Goal: Check status: Check status

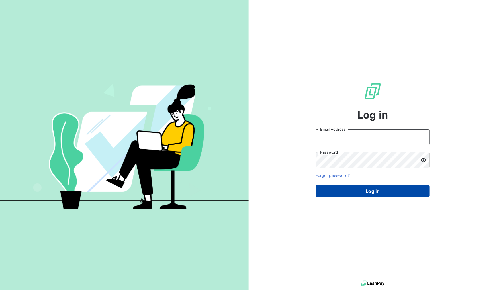
type input "[EMAIL_ADDRESS][DOMAIN_NAME]"
click at [361, 188] on button "Log in" at bounding box center [373, 191] width 114 height 12
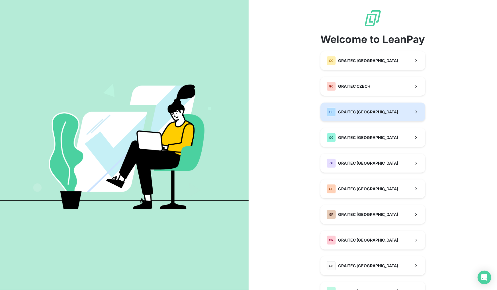
click at [364, 109] on span "GRAITEC [GEOGRAPHIC_DATA]" at bounding box center [368, 112] width 60 height 6
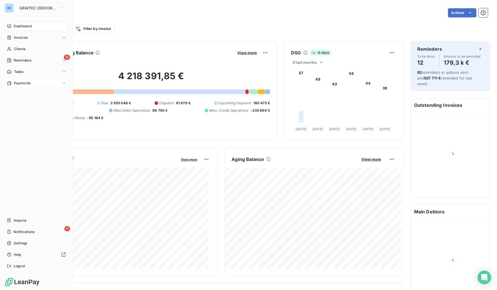
click at [28, 80] on div "Payments" at bounding box center [37, 83] width 64 height 9
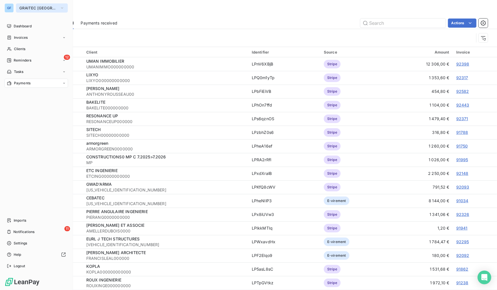
click at [29, 7] on span "GRAITEC [GEOGRAPHIC_DATA]" at bounding box center [38, 8] width 38 height 5
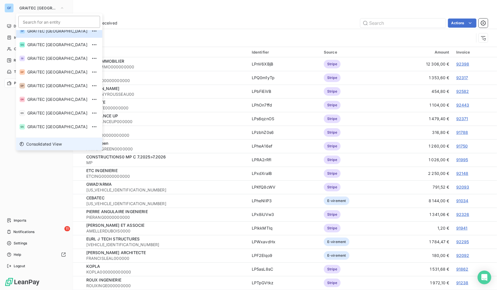
scroll to position [56, 0]
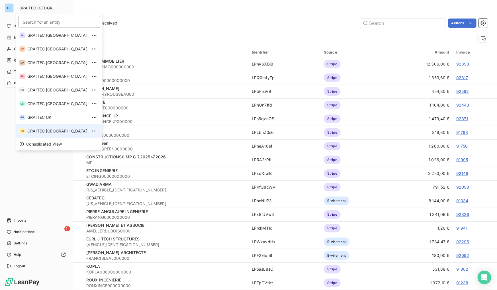
click at [44, 129] on span "GRAITEC [GEOGRAPHIC_DATA]" at bounding box center [57, 131] width 60 height 6
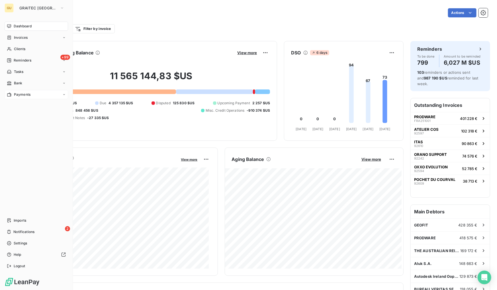
click at [19, 94] on span "Payments" at bounding box center [22, 94] width 17 height 5
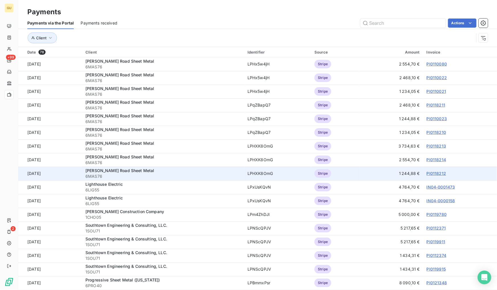
click at [431, 173] on link "PI0118212" at bounding box center [436, 173] width 19 height 5
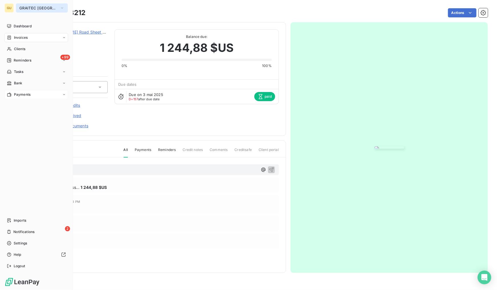
click at [35, 8] on span "GRAITEC [GEOGRAPHIC_DATA]" at bounding box center [38, 8] width 38 height 5
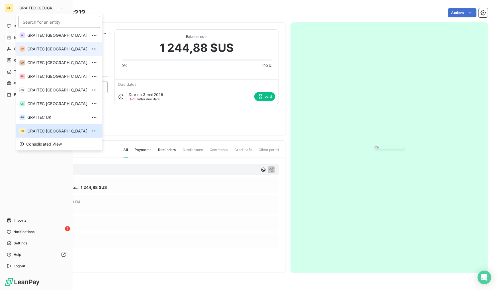
scroll to position [5, 0]
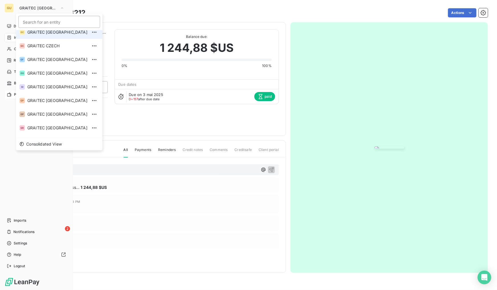
click at [59, 36] on li "GC GRAITEC [GEOGRAPHIC_DATA]" at bounding box center [59, 32] width 86 height 14
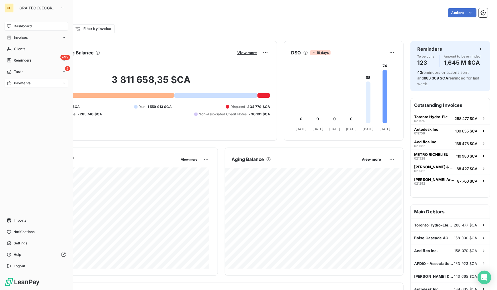
click at [28, 84] on span "Payments" at bounding box center [22, 83] width 17 height 5
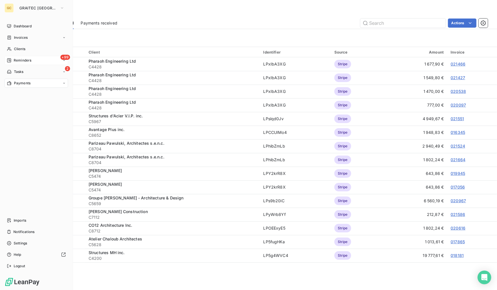
click at [29, 59] on span "Reminders" at bounding box center [23, 60] width 18 height 5
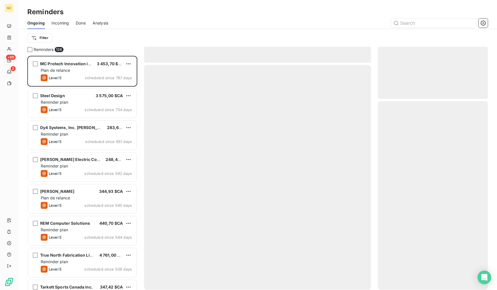
scroll to position [231, 106]
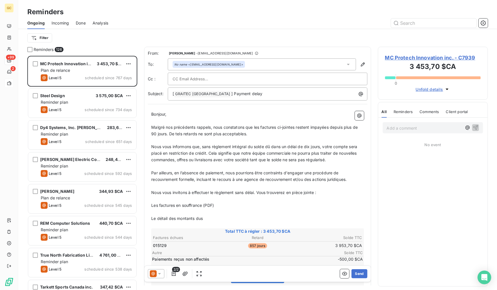
click at [75, 23] on div "Ongoing Incoming Done Analysis" at bounding box center [257, 23] width 479 height 12
click at [78, 17] on div "Done" at bounding box center [81, 23] width 10 height 12
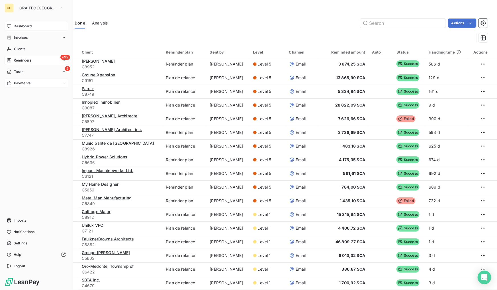
click at [20, 27] on span "Dashboard" at bounding box center [23, 26] width 18 height 5
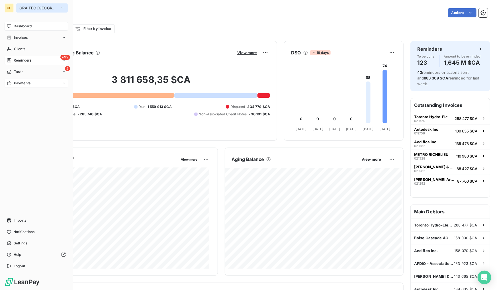
click at [42, 11] on button "GRAITEC [GEOGRAPHIC_DATA]" at bounding box center [42, 7] width 52 height 9
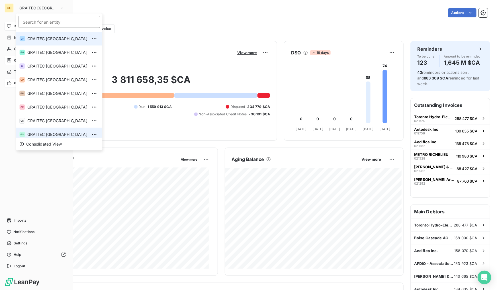
scroll to position [56, 0]
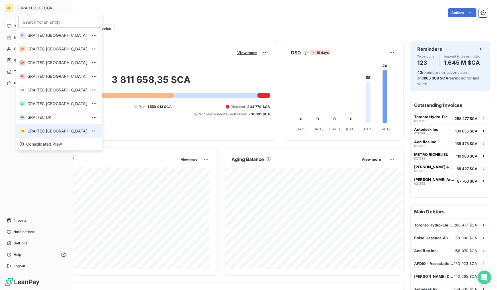
click at [44, 131] on span "GRAITEC [GEOGRAPHIC_DATA]" at bounding box center [57, 131] width 60 height 6
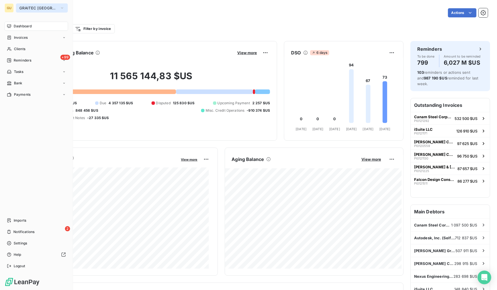
click at [41, 7] on span "GRAITEC [GEOGRAPHIC_DATA]" at bounding box center [38, 8] width 38 height 5
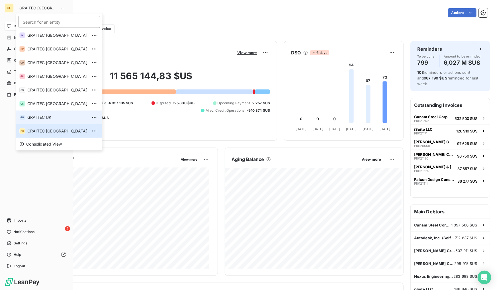
click at [43, 120] on span "GRAITEC UK" at bounding box center [57, 118] width 60 height 6
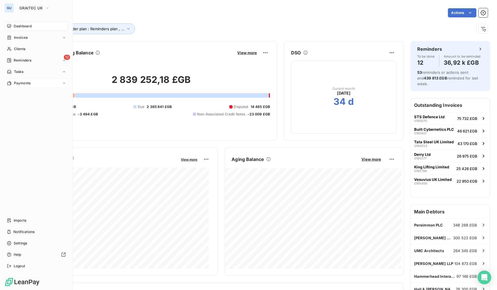
click at [26, 83] on span "Payments" at bounding box center [22, 83] width 17 height 5
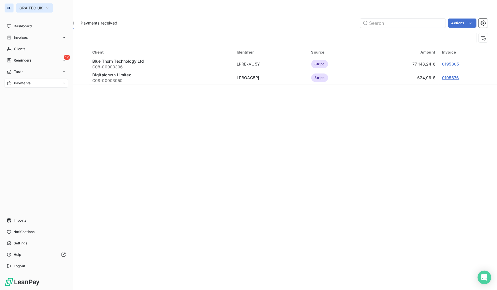
click at [28, 4] on button "GRAITEC UK" at bounding box center [34, 7] width 37 height 9
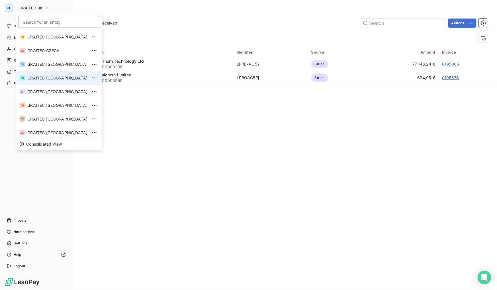
scroll to position [43, 0]
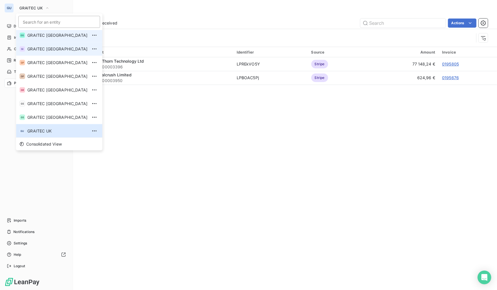
drag, startPoint x: 50, startPoint y: 28, endPoint x: 52, endPoint y: 43, distance: 15.0
click at [50, 28] on div "Search for an entity" at bounding box center [59, 22] width 86 height 17
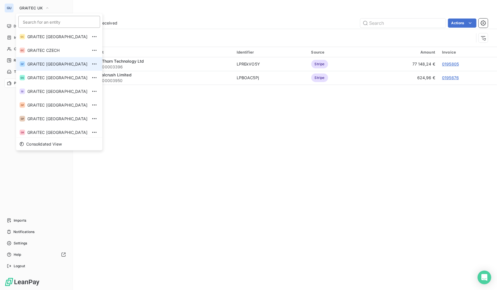
scroll to position [0, 0]
click at [45, 67] on span "GRAITEC [GEOGRAPHIC_DATA]" at bounding box center [57, 65] width 60 height 6
